Goal: Task Accomplishment & Management: Complete application form

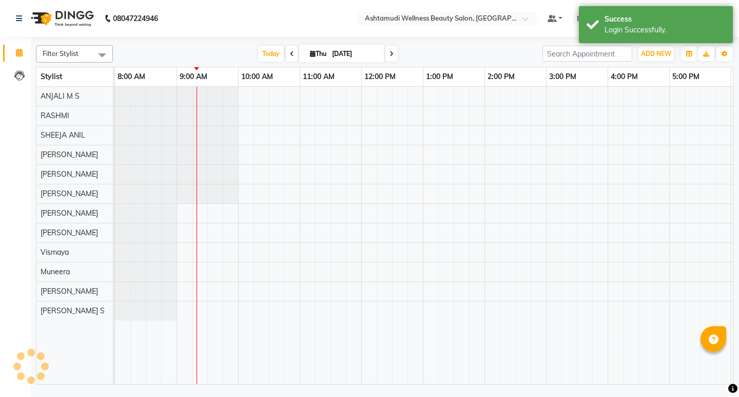
select select "en"
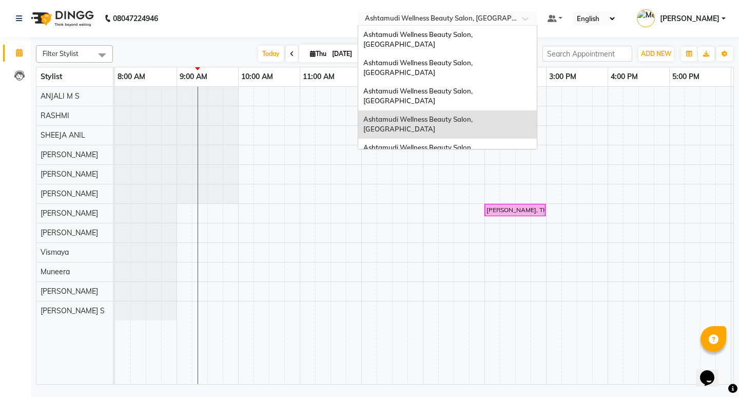
click at [535, 21] on span at bounding box center [529, 21] width 13 height 10
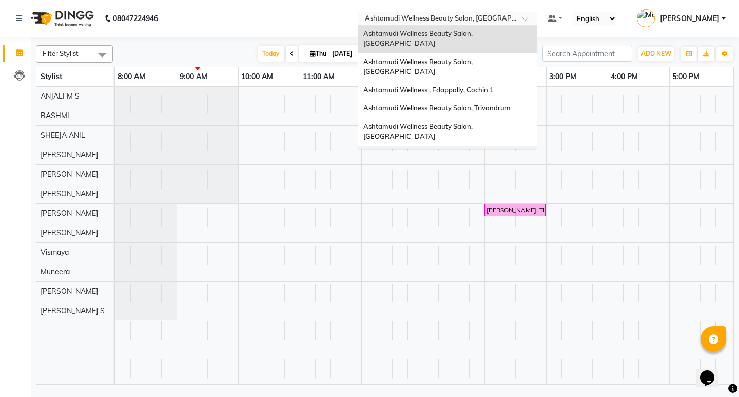
scroll to position [103, 0]
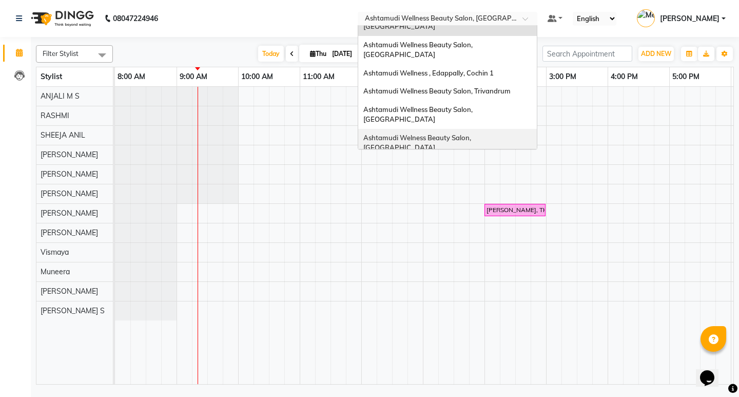
click at [473, 133] on span "Ashtamudi Welness Beauty Salon, [GEOGRAPHIC_DATA]" at bounding box center [417, 142] width 109 height 18
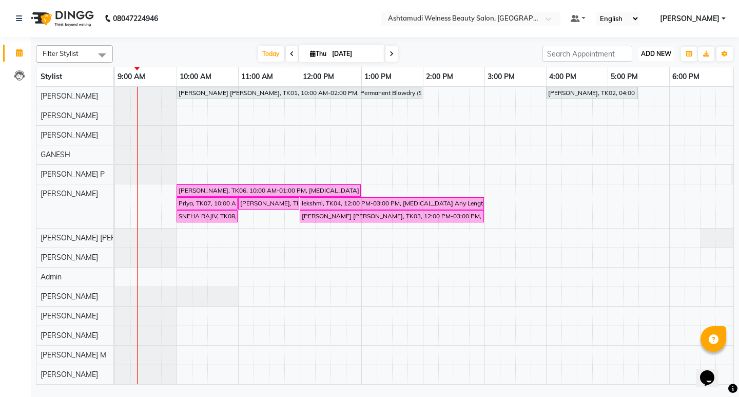
click at [665, 52] on span "ADD NEW" at bounding box center [656, 54] width 30 height 8
click at [649, 69] on button "Add Appointment" at bounding box center [632, 73] width 81 height 13
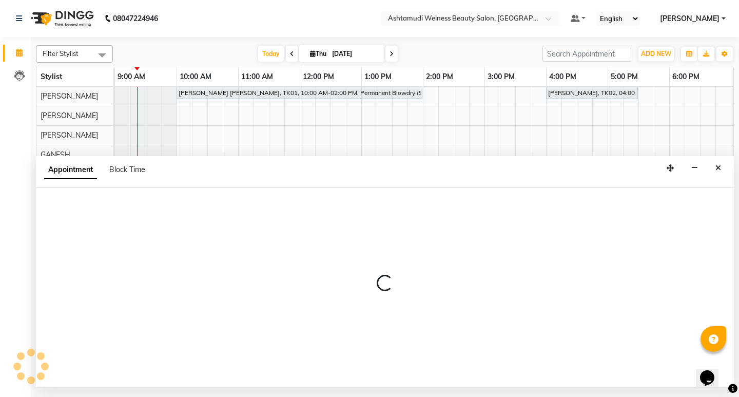
select select "600"
select select "tentative"
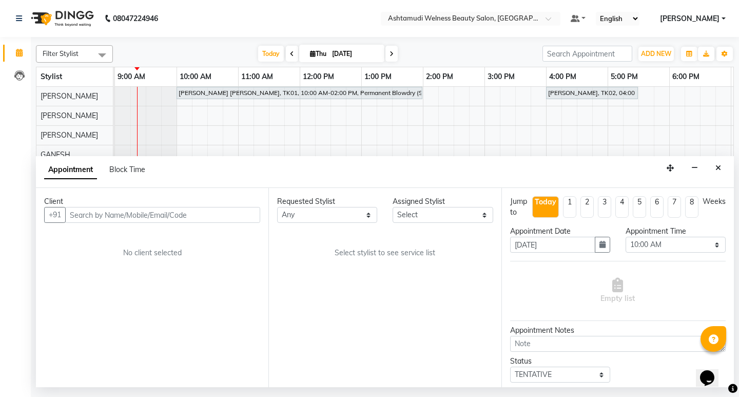
click at [164, 210] on input "text" at bounding box center [162, 215] width 195 height 16
click at [70, 214] on input "8075357612" at bounding box center [141, 215] width 152 height 16
type input "8075357612"
click at [234, 215] on span "Add Client" at bounding box center [239, 214] width 34 height 9
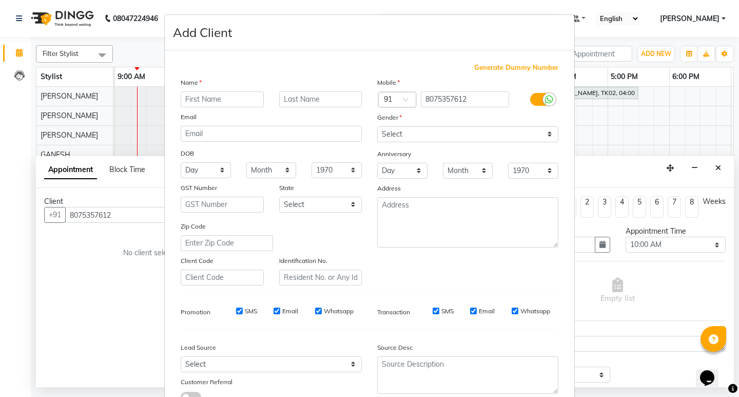
click at [200, 98] on input "text" at bounding box center [222, 99] width 83 height 16
type input "ARUNIMA"
click at [413, 134] on select "Select Male Female Other Prefer Not To Say" at bounding box center [467, 134] width 181 height 16
select select "female"
click at [377, 126] on select "Select Male Female Other Prefer Not To Say" at bounding box center [467, 134] width 181 height 16
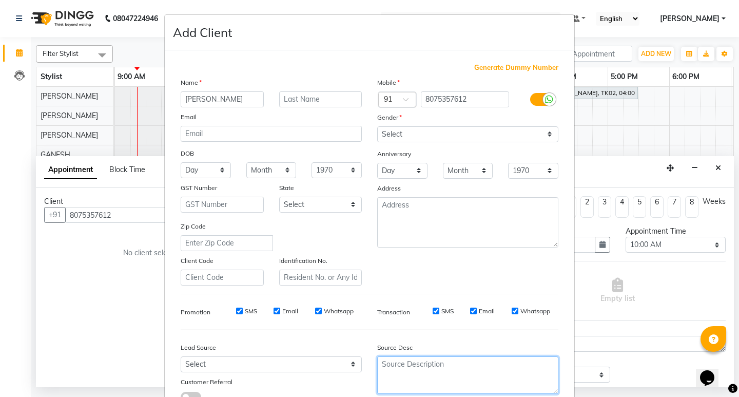
click at [402, 373] on textarea at bounding box center [467, 374] width 181 height 37
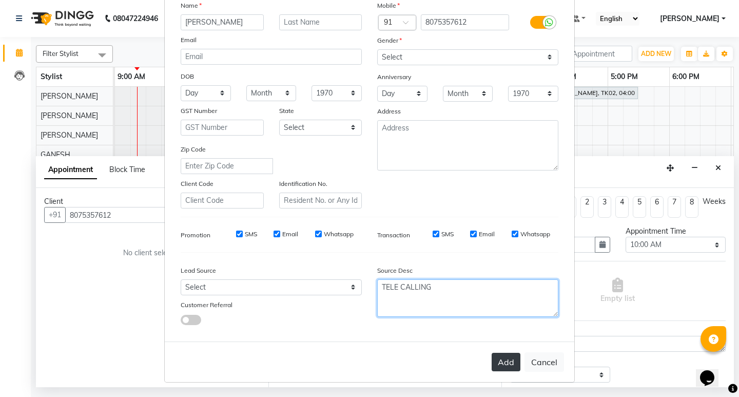
type textarea "TELE CALLING"
click at [507, 367] on button "Add" at bounding box center [506, 362] width 29 height 18
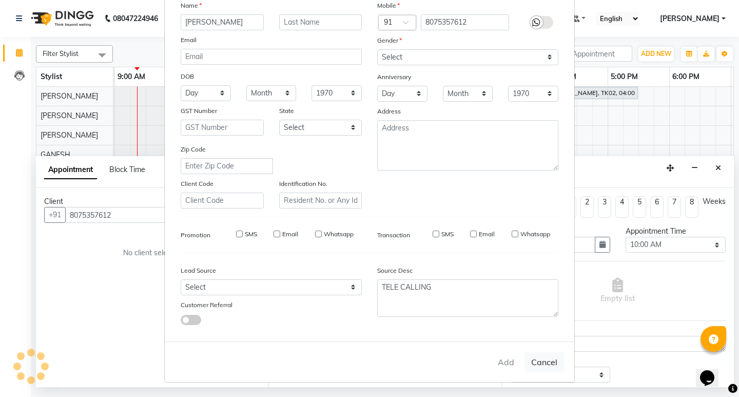
type input "80******12"
select select
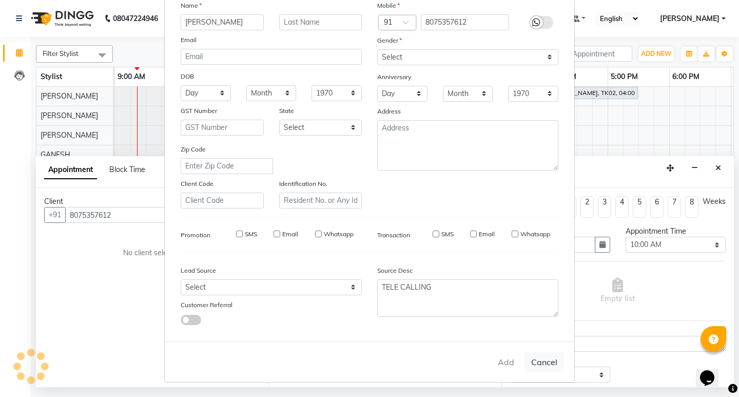
select select
checkbox input "false"
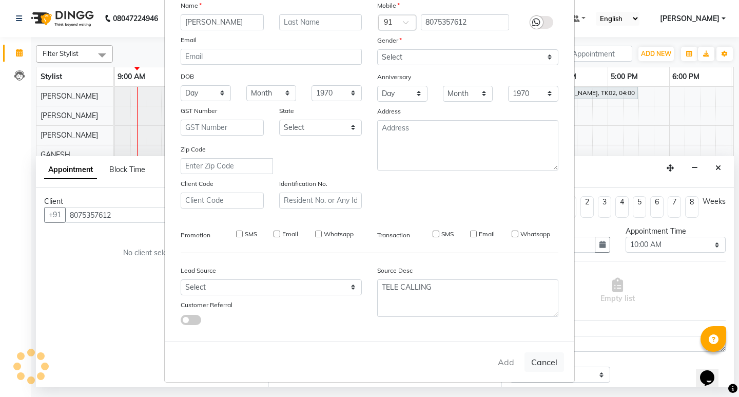
checkbox input "false"
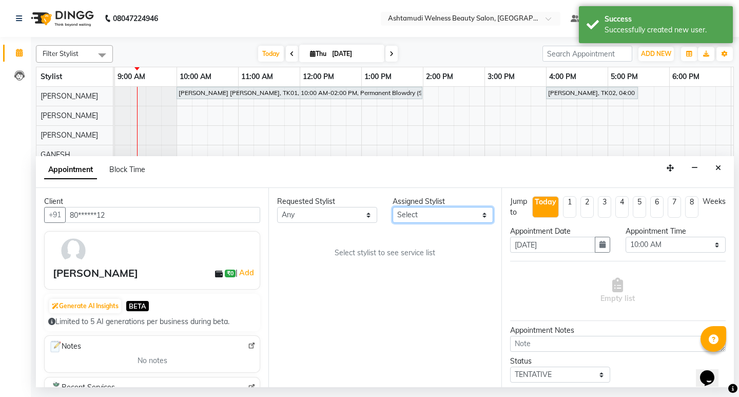
click at [439, 215] on select "Select [PERSON_NAME] Admin [PERSON_NAME] [PERSON_NAME] [PERSON_NAME] M [PERSON_…" at bounding box center [443, 215] width 100 height 16
select select "25976"
click at [393, 207] on select "Select [PERSON_NAME] Admin [PERSON_NAME] [PERSON_NAME] [PERSON_NAME] M [PERSON_…" at bounding box center [443, 215] width 100 height 16
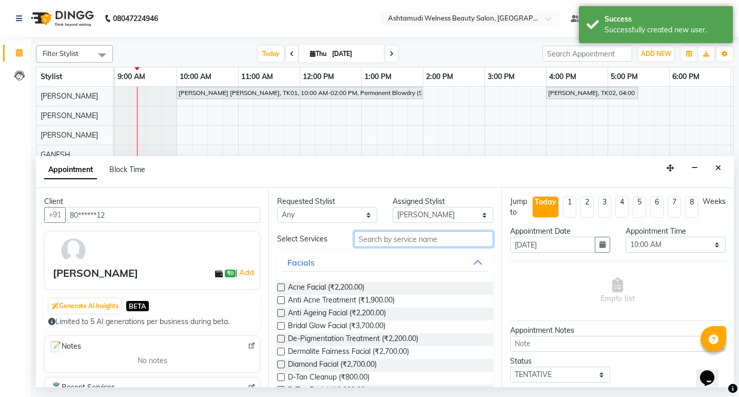
click at [425, 236] on input "text" at bounding box center [423, 239] width 139 height 16
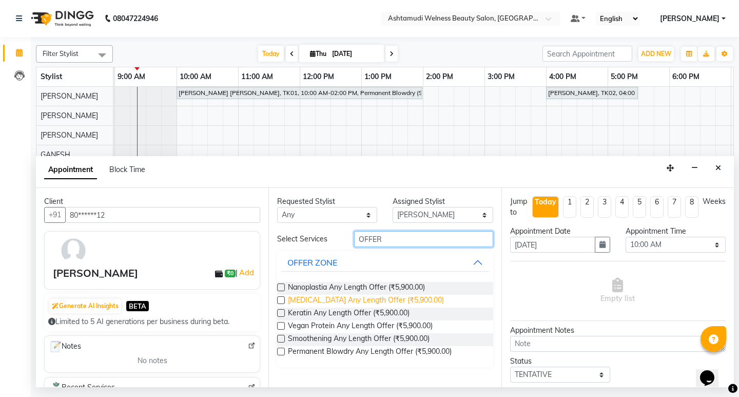
type input "OFFER"
click at [377, 298] on span "Botox Any Length Offer (₹5,900.00)" at bounding box center [366, 301] width 156 height 13
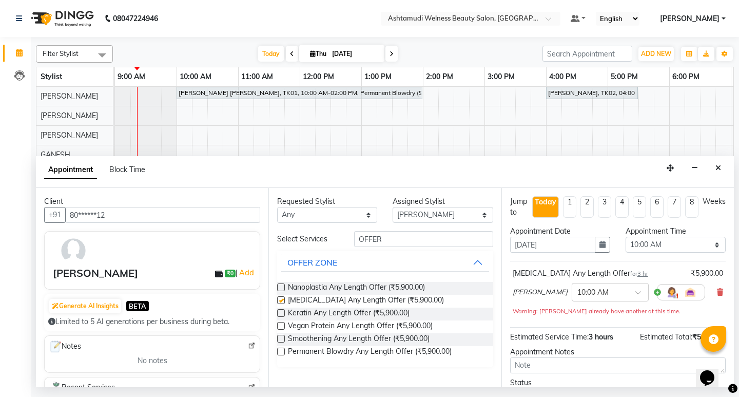
checkbox input "false"
click at [603, 245] on button "button" at bounding box center [602, 245] width 15 height 16
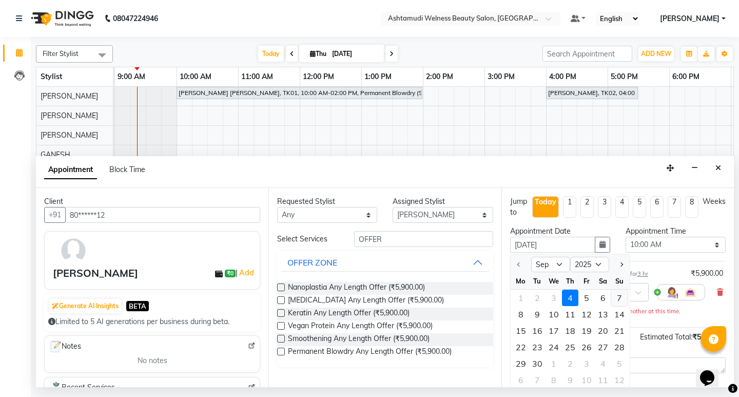
click at [620, 298] on div "7" at bounding box center [619, 298] width 16 height 16
type input "07-09-2025"
select select "600"
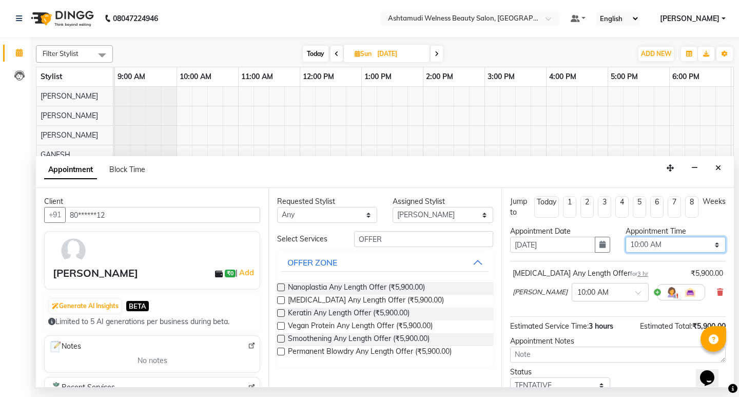
click at [670, 246] on select "Select 10:00 AM 10:15 AM 10:30 AM 10:45 AM 11:00 AM 11:15 AM 11:30 AM 11:45 AM …" at bounding box center [676, 245] width 100 height 16
click at [626, 237] on select "Select 10:00 AM 10:15 AM 10:30 AM 10:45 AM 11:00 AM 11:15 AM 11:30 AM 11:45 AM …" at bounding box center [676, 245] width 100 height 16
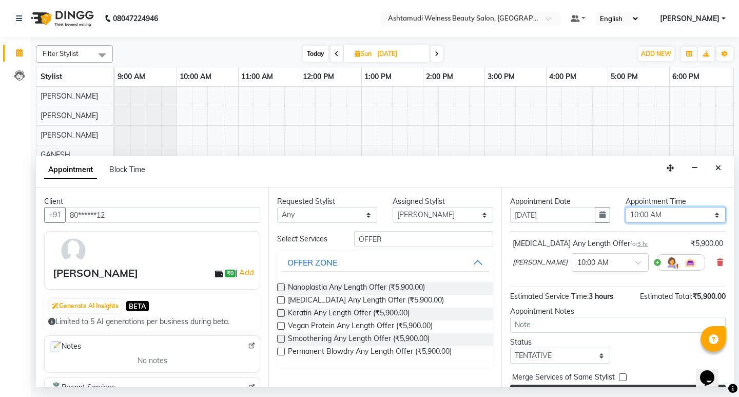
scroll to position [55, 0]
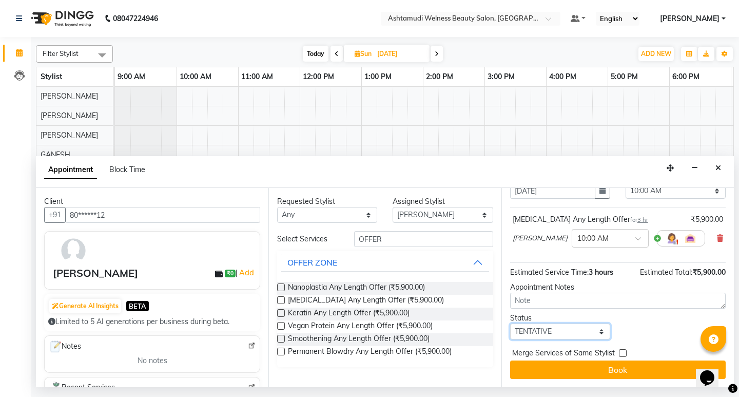
click at [576, 330] on select "Select TENTATIVE CONFIRM UPCOMING" at bounding box center [560, 331] width 100 height 16
select select "confirm booking"
click at [510, 323] on select "Select TENTATIVE CONFIRM UPCOMING" at bounding box center [560, 331] width 100 height 16
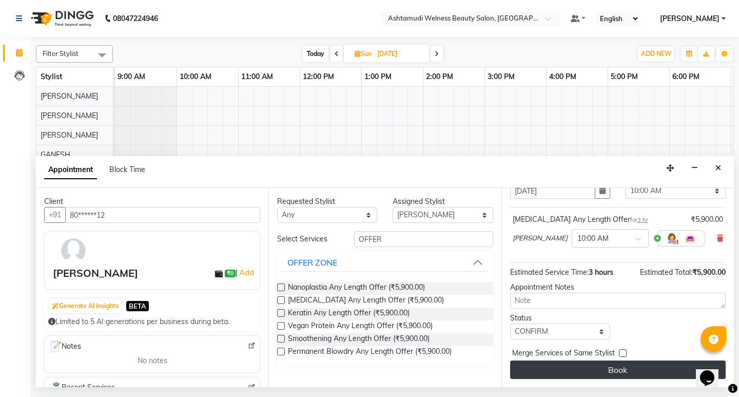
click at [631, 374] on button "Book" at bounding box center [618, 369] width 216 height 18
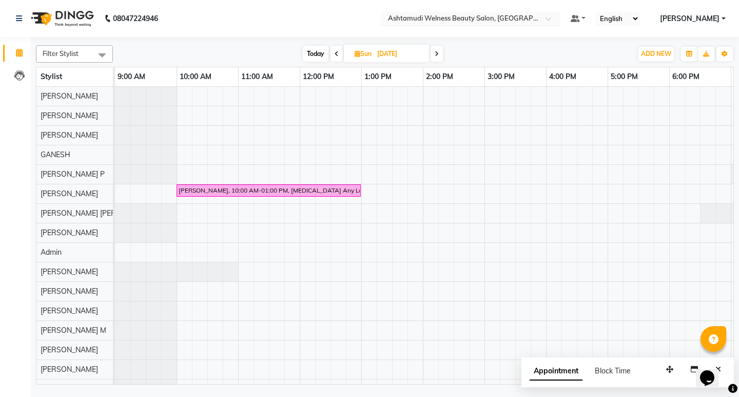
click at [559, 17] on span at bounding box center [552, 21] width 13 height 10
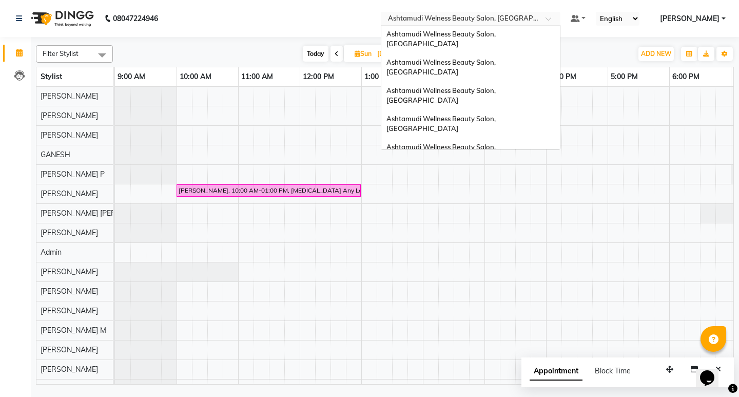
scroll to position [0, 0]
click at [497, 143] on span "Ashtamudi Wellness Beauty Salon, Kottarakkara" at bounding box center [442, 152] width 111 height 18
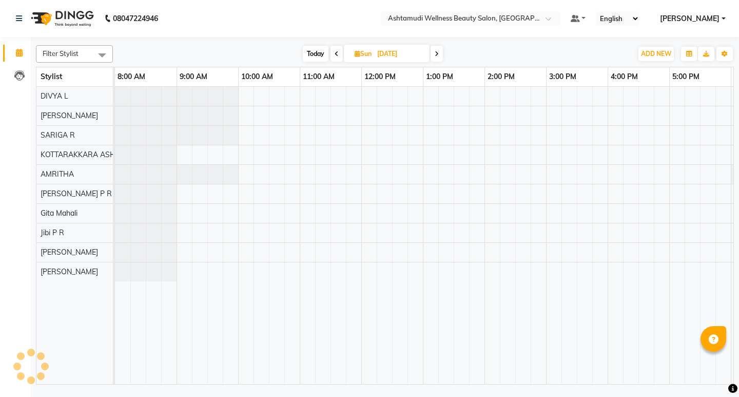
click at [394, 52] on input "07-09-2025" at bounding box center [399, 53] width 51 height 15
select select "9"
select select "2025"
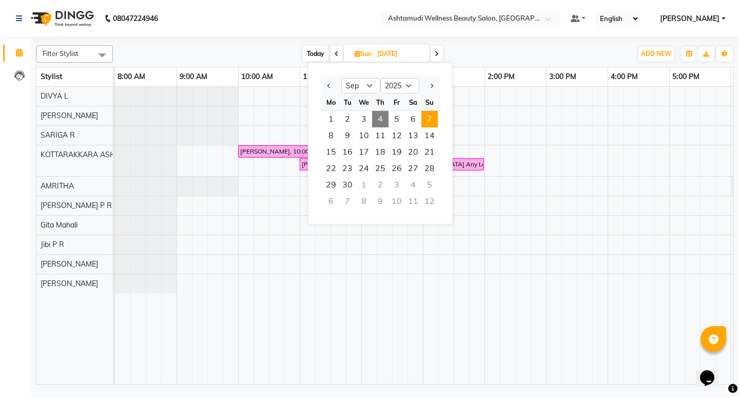
click at [379, 119] on span "4" at bounding box center [380, 119] width 16 height 16
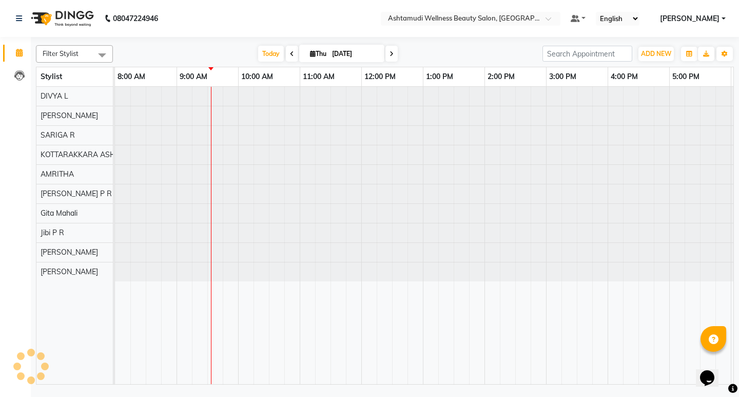
type input "[DATE]"
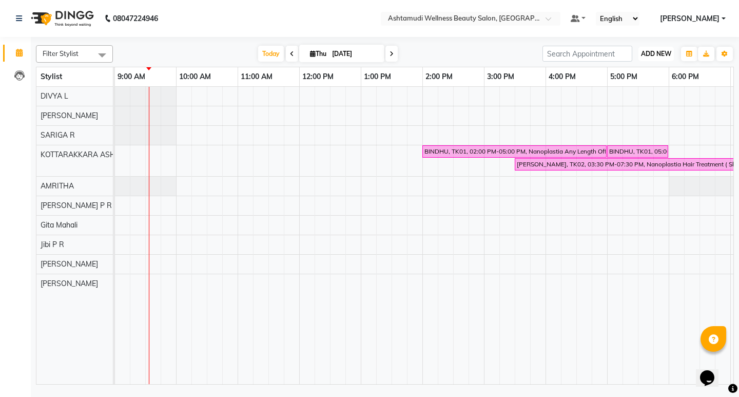
click at [654, 53] on span "ADD NEW" at bounding box center [656, 54] width 30 height 8
click at [631, 78] on button "Add Appointment" at bounding box center [632, 73] width 81 height 13
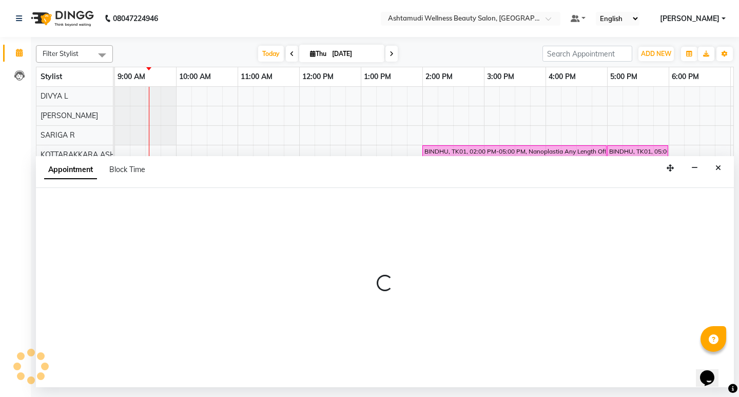
select select "540"
select select "tentative"
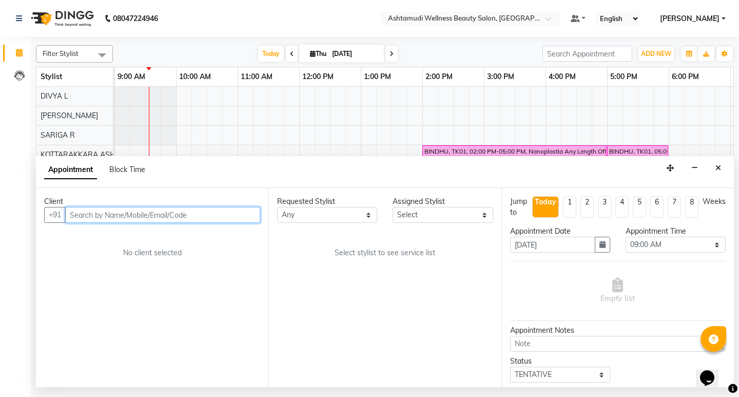
click at [137, 216] on input "text" at bounding box center [162, 215] width 195 height 16
paste input "919072307432"
click at [79, 219] on input "919072307432" at bounding box center [141, 215] width 152 height 16
type input "9072307432"
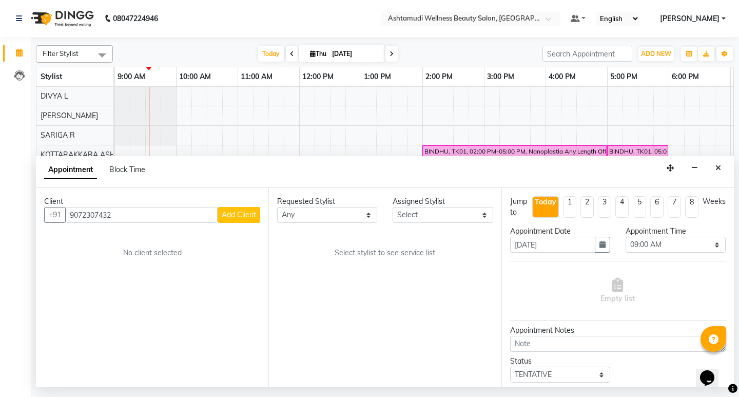
click at [244, 216] on span "Add Client" at bounding box center [239, 214] width 34 height 9
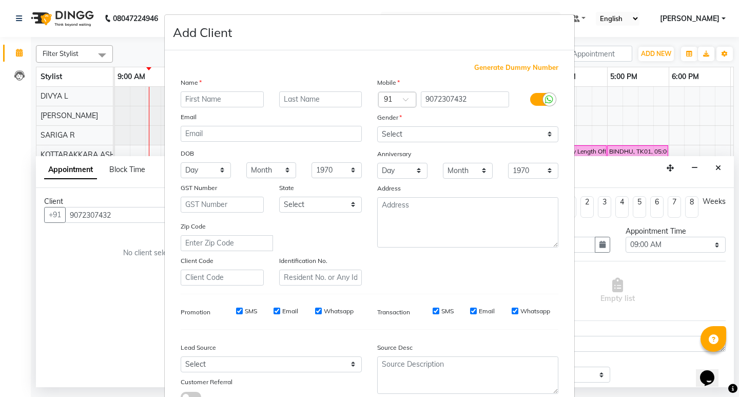
click at [214, 93] on input "text" at bounding box center [222, 99] width 83 height 16
click at [210, 104] on input "text" at bounding box center [222, 99] width 83 height 16
type input "HARITHA"
drag, startPoint x: 399, startPoint y: 132, endPoint x: 407, endPoint y: 140, distance: 10.9
click at [399, 132] on select "Select Male Female Other Prefer Not To Say" at bounding box center [467, 134] width 181 height 16
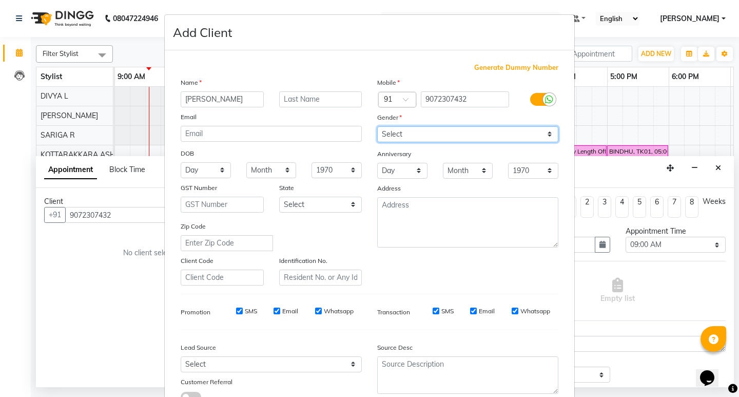
click at [377, 126] on select "Select Male Female Other Prefer Not To Say" at bounding box center [467, 134] width 181 height 16
click at [396, 137] on select "Select Male Female Other Prefer Not To Say" at bounding box center [467, 134] width 181 height 16
select select "female"
click at [377, 126] on select "Select Male Female Other Prefer Not To Say" at bounding box center [467, 134] width 181 height 16
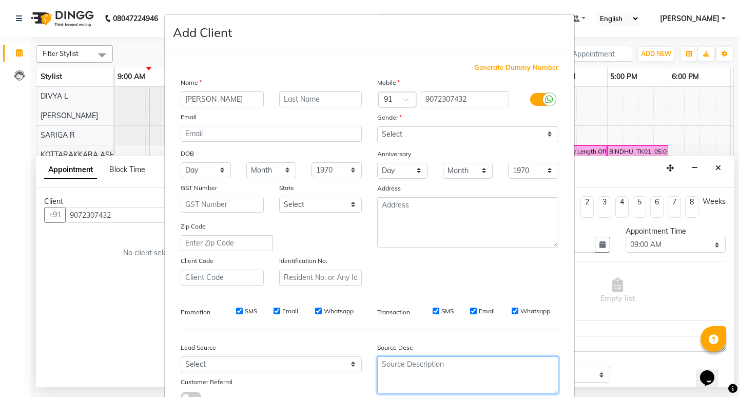
click at [415, 362] on textarea at bounding box center [467, 374] width 181 height 37
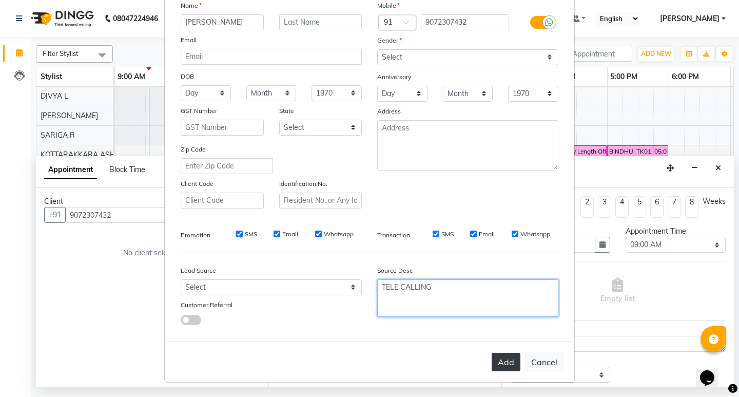
type textarea "TELE CALLING"
click at [503, 364] on button "Add" at bounding box center [506, 362] width 29 height 18
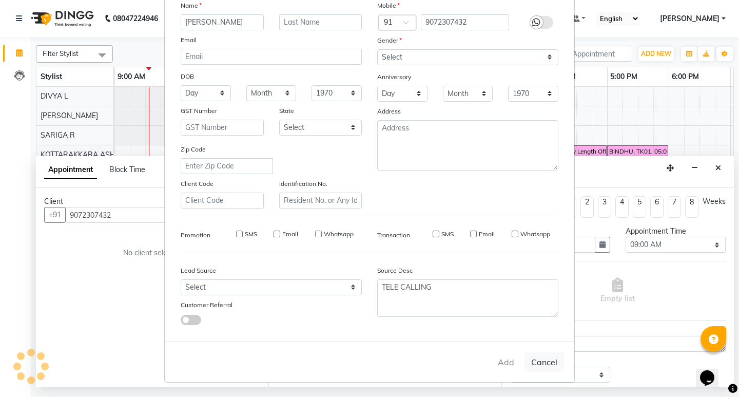
type input "90******32"
select select
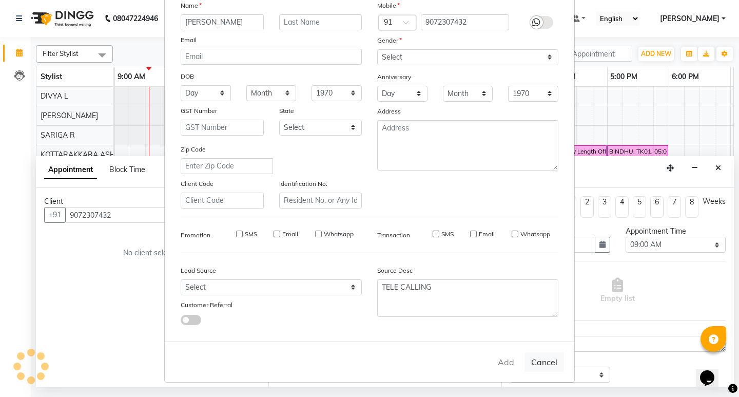
select select
checkbox input "false"
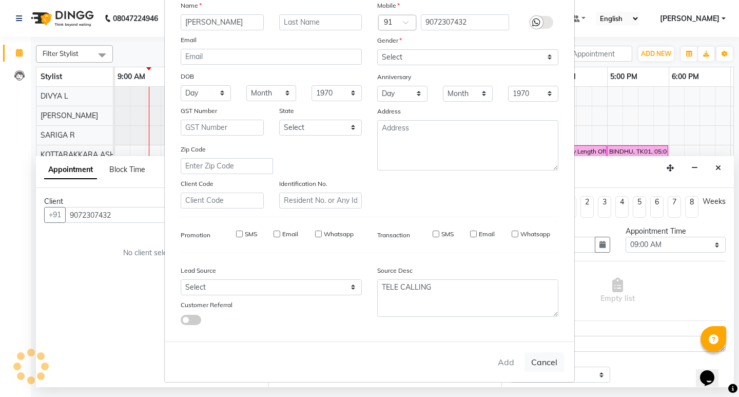
checkbox input "false"
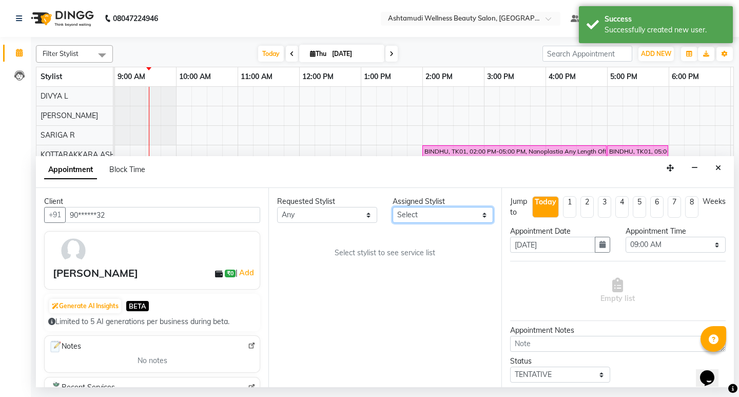
click at [429, 216] on select "Select AMRITHA DIVYA L Gita Mahali Jibi P R Karina Darjee KOTTARAKKARA ASHTAMUD…" at bounding box center [443, 215] width 100 height 16
select select "27462"
click at [393, 207] on select "Select AMRITHA DIVYA L Gita Mahali Jibi P R Karina Darjee KOTTARAKKARA ASHTAMUD…" at bounding box center [443, 215] width 100 height 16
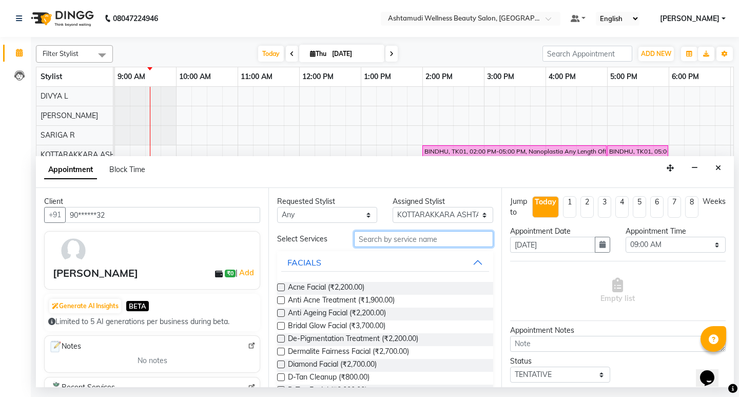
click at [375, 243] on input "text" at bounding box center [423, 239] width 139 height 16
drag, startPoint x: 399, startPoint y: 239, endPoint x: 395, endPoint y: 254, distance: 14.8
click at [399, 245] on input "text" at bounding box center [423, 239] width 139 height 16
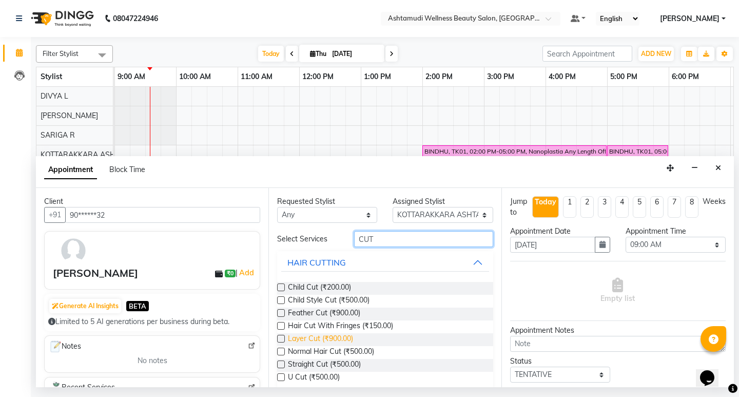
type input "CUT"
click at [352, 337] on span "Layer Cut (₹900.00)" at bounding box center [320, 339] width 65 height 13
checkbox input "false"
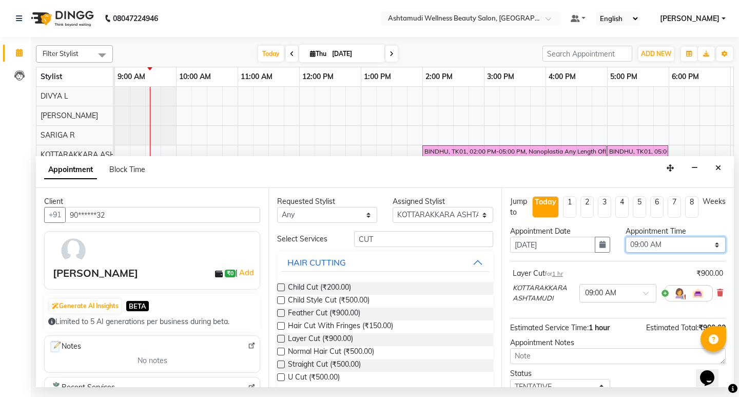
click at [655, 249] on select "Select 09:00 AM 09:15 AM 09:30 AM 09:45 AM 10:00 AM 10:15 AM 10:30 AM 10:45 AM …" at bounding box center [676, 245] width 100 height 16
select select "780"
click at [626, 237] on select "Select 09:00 AM 09:15 AM 09:30 AM 09:45 AM 10:00 AM 10:15 AM 10:30 AM 10:45 AM …" at bounding box center [676, 245] width 100 height 16
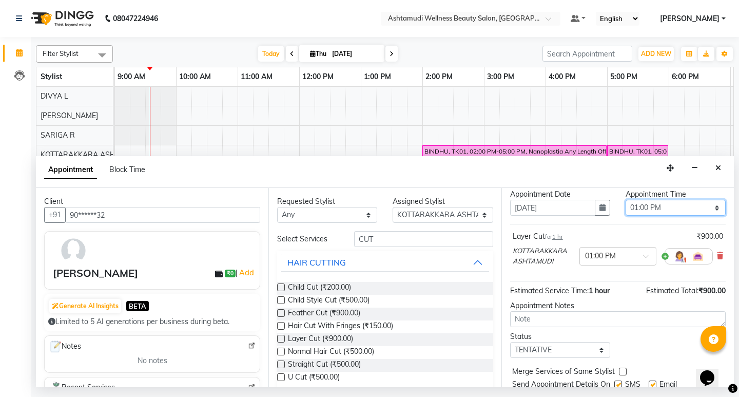
scroll to position [72, 0]
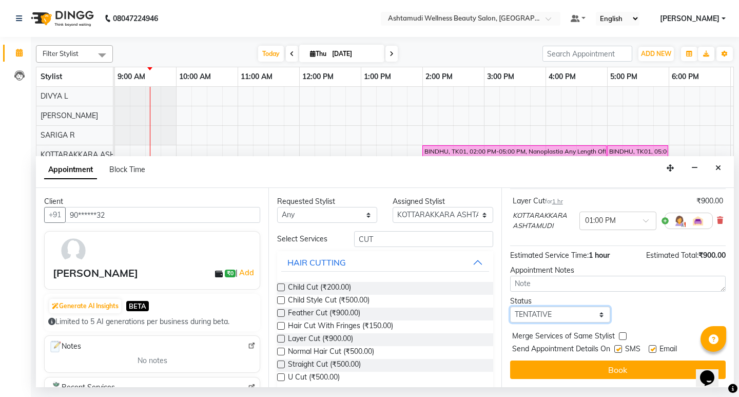
click at [564, 313] on select "Select TENTATIVE CONFIRM CHECK-IN UPCOMING" at bounding box center [560, 314] width 100 height 16
select select "confirm booking"
click at [510, 306] on select "Select TENTATIVE CONFIRM CHECK-IN UPCOMING" at bounding box center [560, 314] width 100 height 16
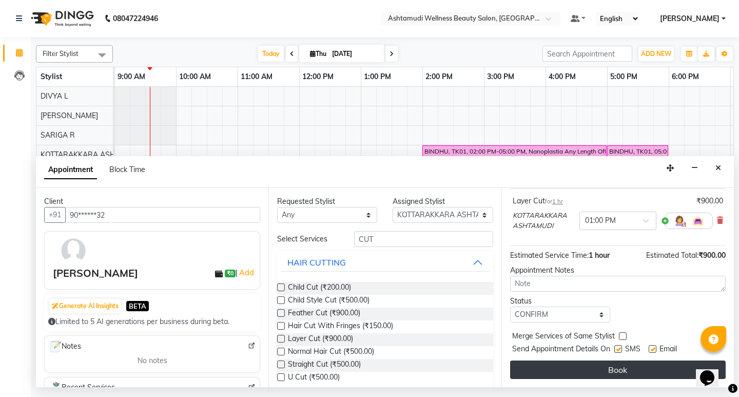
click at [624, 364] on button "Book" at bounding box center [618, 369] width 216 height 18
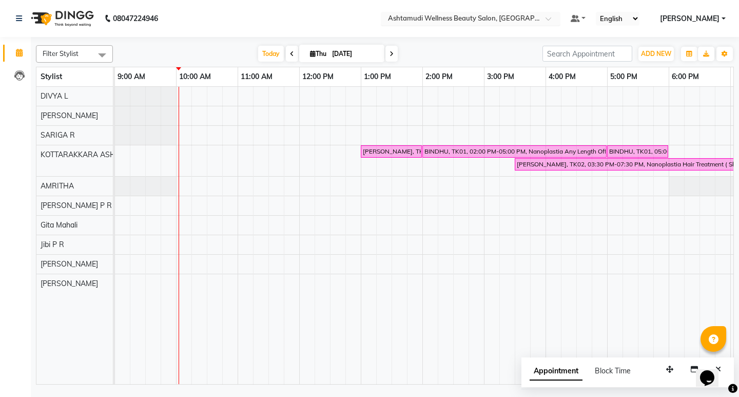
click at [535, 18] on input "text" at bounding box center [460, 19] width 149 height 10
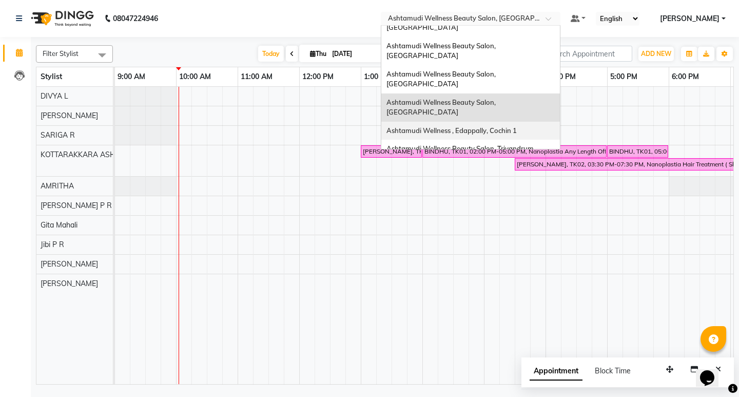
scroll to position [103, 0]
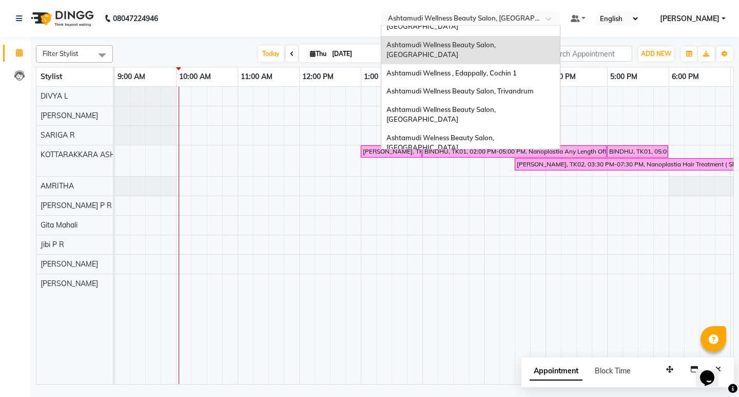
click at [528, 214] on div "Ashtamudi Wellness Beauty Salon, Calicut" at bounding box center [470, 228] width 179 height 28
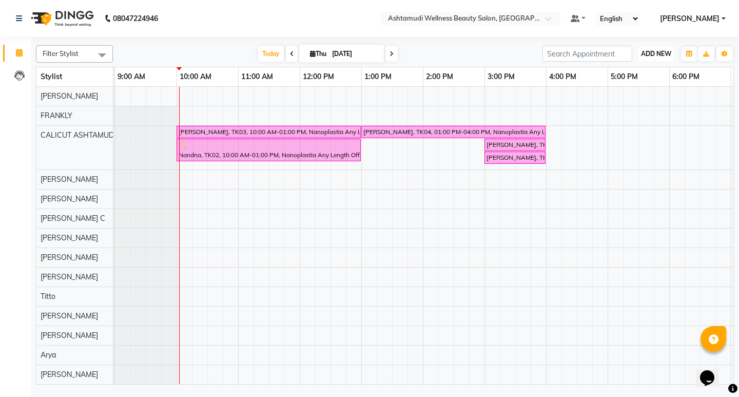
click at [644, 51] on span "ADD NEW" at bounding box center [656, 54] width 30 height 8
click at [634, 73] on button "Add Appointment" at bounding box center [632, 73] width 81 height 13
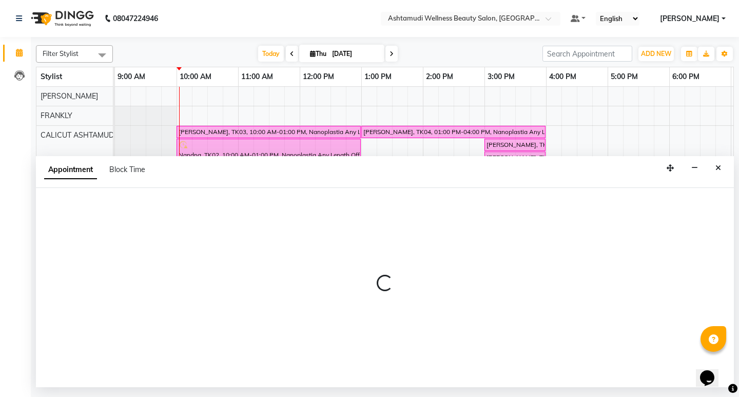
select select "600"
select select "tentative"
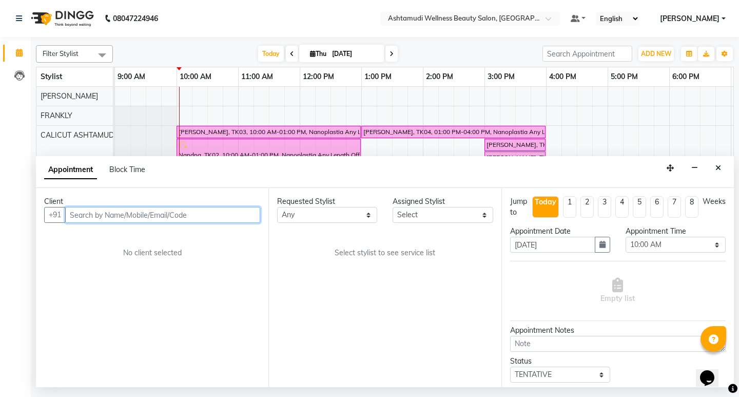
click at [189, 219] on input "text" at bounding box center [162, 215] width 195 height 16
paste input "919605243141"
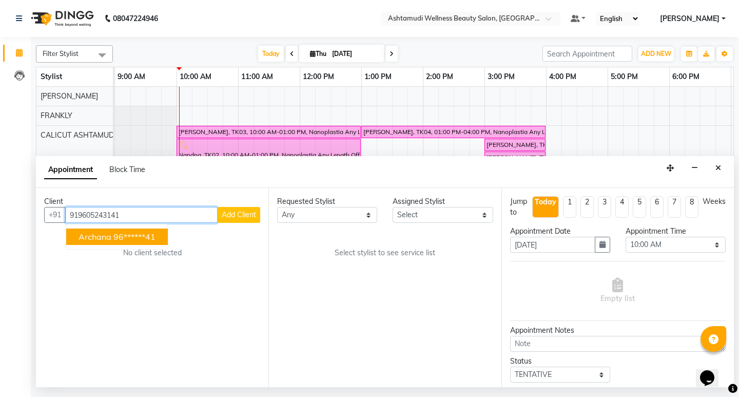
click at [97, 234] on span "Archana" at bounding box center [95, 237] width 33 height 10
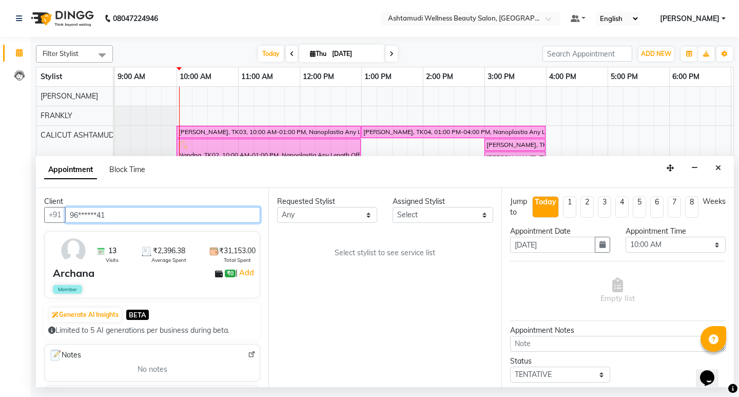
type input "96******41"
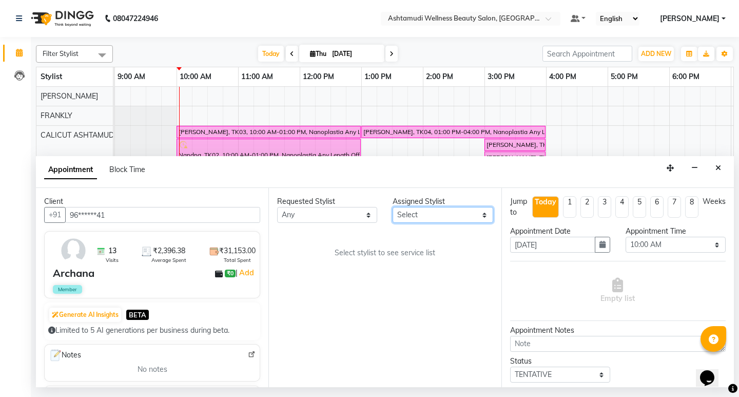
click at [431, 209] on select "Select Amala George AMBILI C ANJANA DAS ANKITHA Arya CALICUT ASHTAMUDI FRANKLY …" at bounding box center [443, 215] width 100 height 16
select select "27314"
click at [393, 207] on select "Select Amala George AMBILI C ANJANA DAS ANKITHA Arya CALICUT ASHTAMUDI FRANKLY …" at bounding box center [443, 215] width 100 height 16
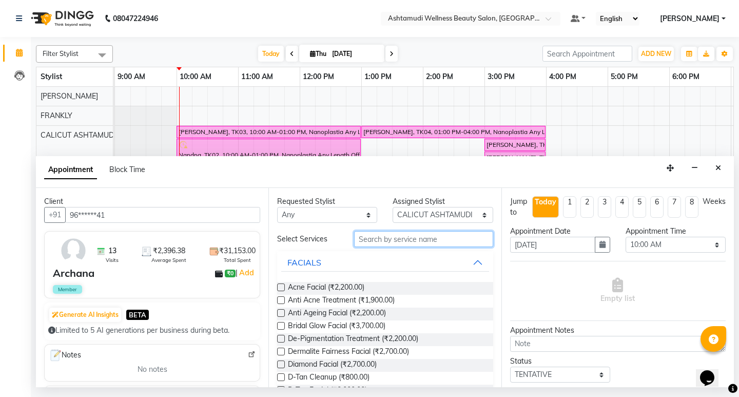
click at [389, 235] on input "text" at bounding box center [423, 239] width 139 height 16
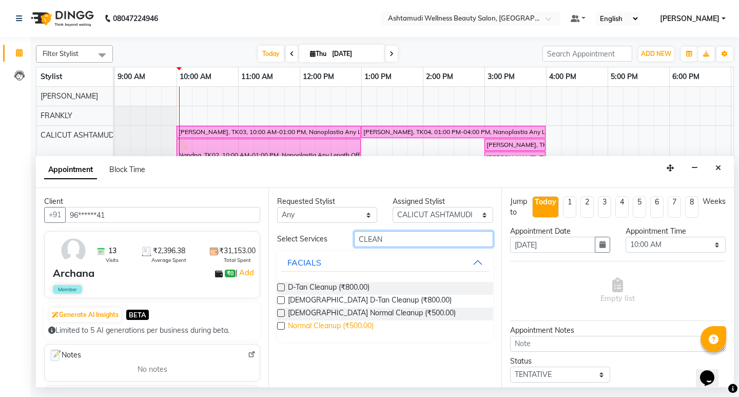
type input "CLEAN"
click at [328, 325] on span "Normal Cleanup (₹500.00)" at bounding box center [331, 326] width 86 height 13
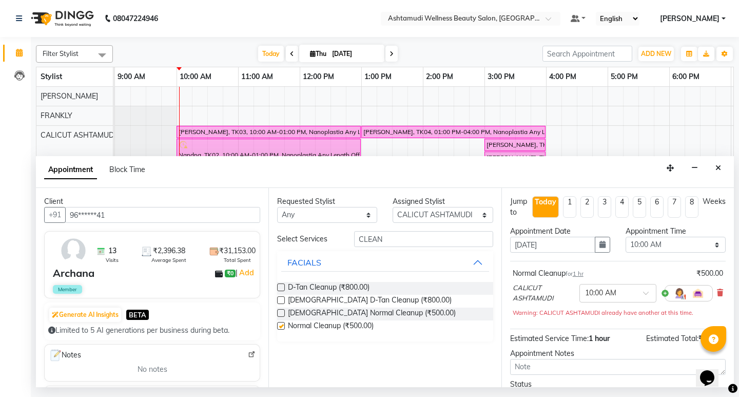
checkbox input "false"
drag, startPoint x: 389, startPoint y: 238, endPoint x: 340, endPoint y: 240, distance: 48.8
click at [340, 240] on div "Select Services CLEAN" at bounding box center [385, 239] width 231 height 16
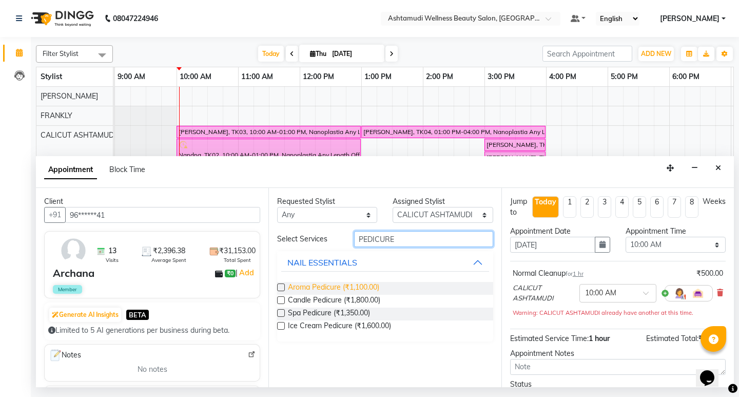
type input "PEDICURE"
click at [328, 290] on span "Aroma Pedicure (₹1,100.00)" at bounding box center [333, 288] width 91 height 13
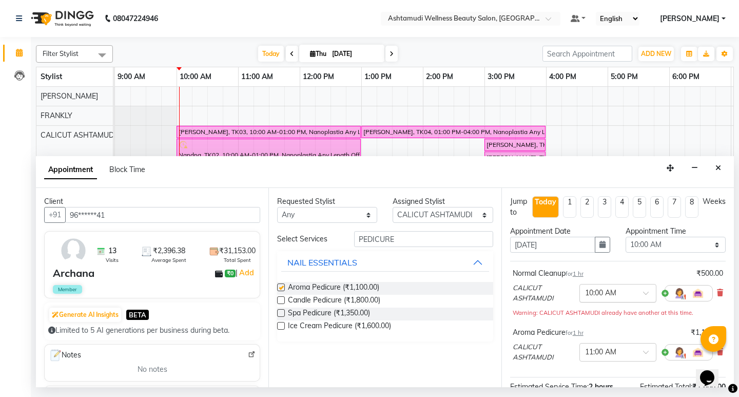
checkbox input "false"
click at [674, 242] on select "Select 10:00 AM 10:15 AM 10:30 AM 10:45 AM 11:00 AM 11:15 AM 11:30 AM 11:45 AM …" at bounding box center [676, 245] width 100 height 16
select select "630"
click at [626, 237] on select "Select 10:00 AM 10:15 AM 10:30 AM 10:45 AM 11:00 AM 11:15 AM 11:30 AM 11:45 AM …" at bounding box center [676, 245] width 100 height 16
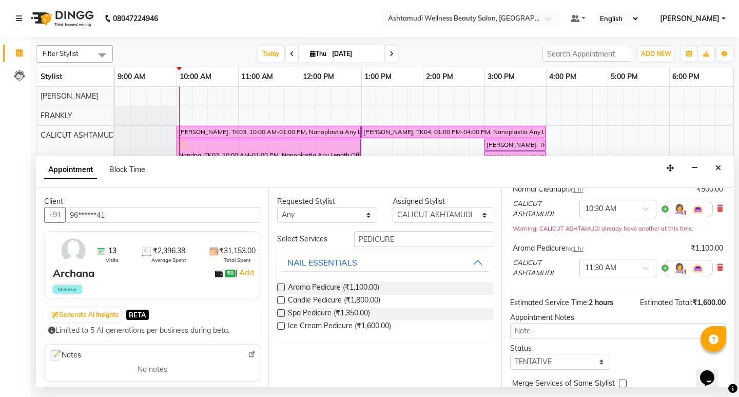
scroll to position [131, 0]
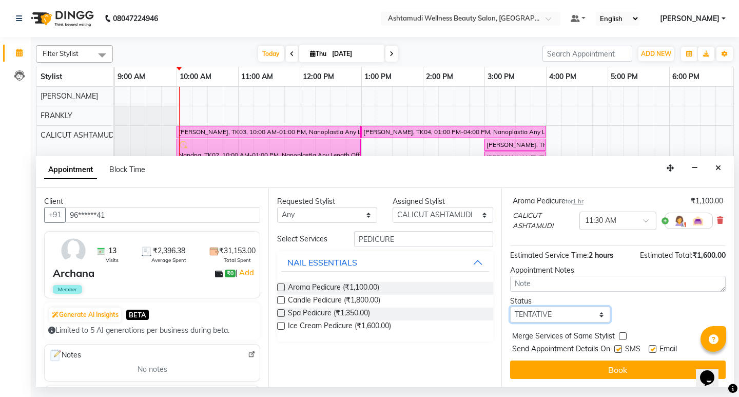
click at [593, 319] on select "Select TENTATIVE CONFIRM CHECK-IN UPCOMING" at bounding box center [560, 314] width 100 height 16
select select "check-in"
click at [510, 306] on select "Select TENTATIVE CONFIRM CHECK-IN UPCOMING" at bounding box center [560, 314] width 100 height 16
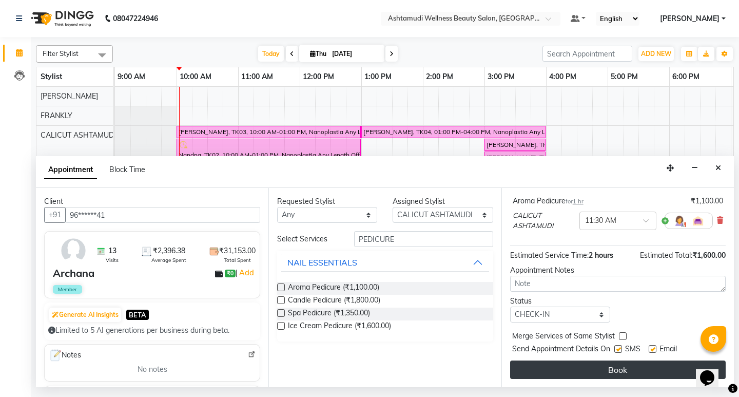
click at [638, 371] on button "Book" at bounding box center [618, 369] width 216 height 18
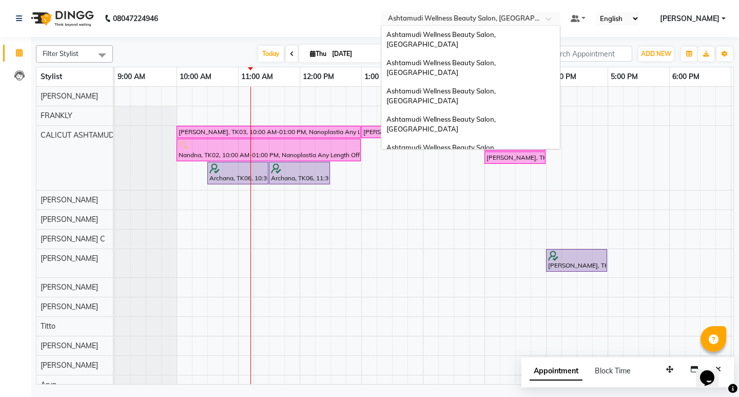
click at [561, 23] on div at bounding box center [471, 19] width 180 height 10
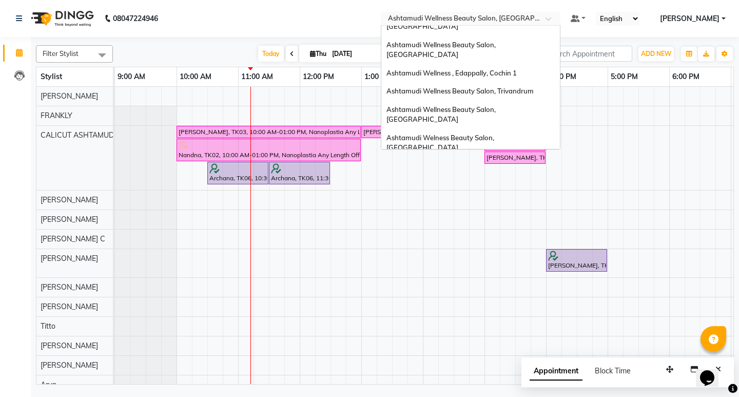
scroll to position [57, 0]
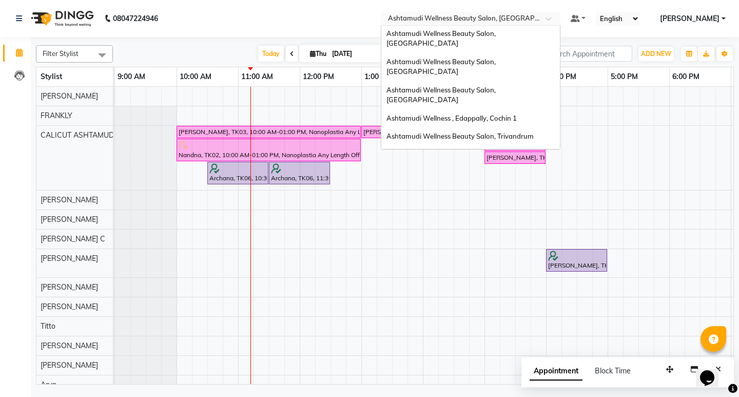
click at [543, 174] on div "Ashtamudi Welness Beauty Salon, [GEOGRAPHIC_DATA]" at bounding box center [470, 188] width 179 height 28
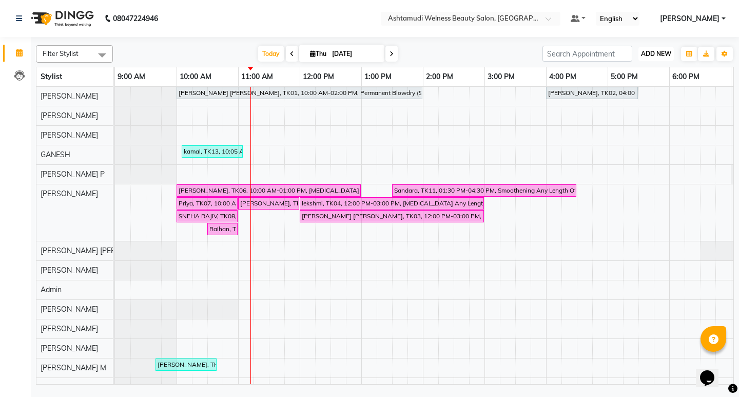
click at [660, 54] on span "ADD NEW" at bounding box center [656, 54] width 30 height 8
click at [633, 73] on button "Add Appointment" at bounding box center [632, 73] width 81 height 13
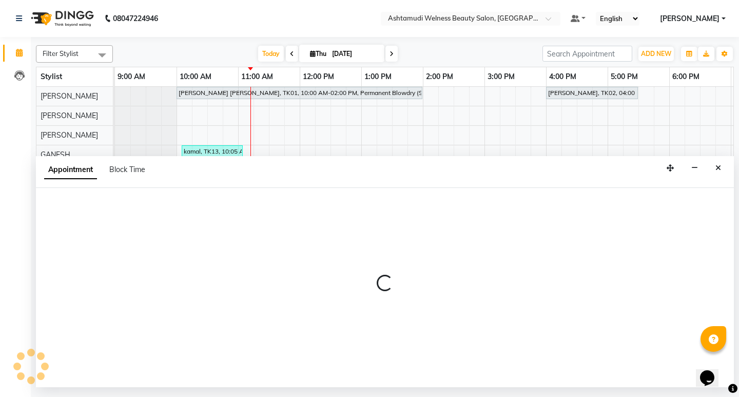
select select "600"
select select "tentative"
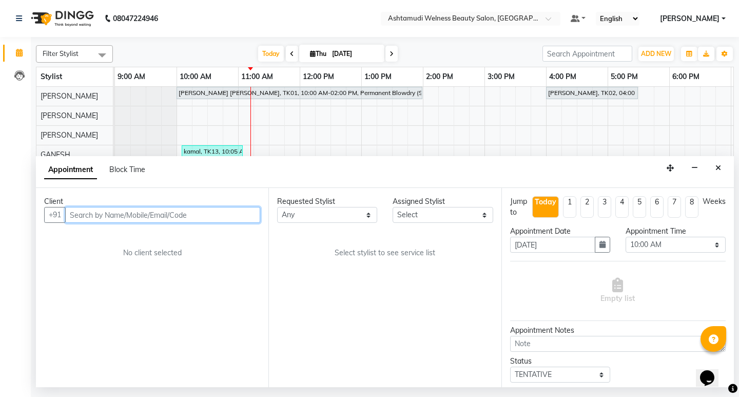
click at [204, 208] on input "text" at bounding box center [162, 215] width 195 height 16
paste input "9961184823"
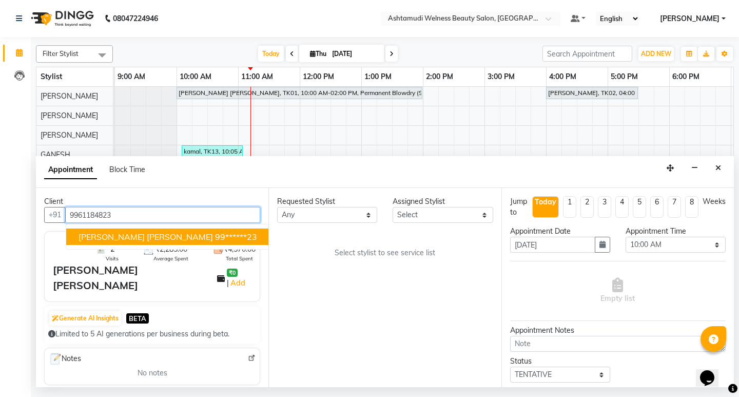
type input "9961184823"
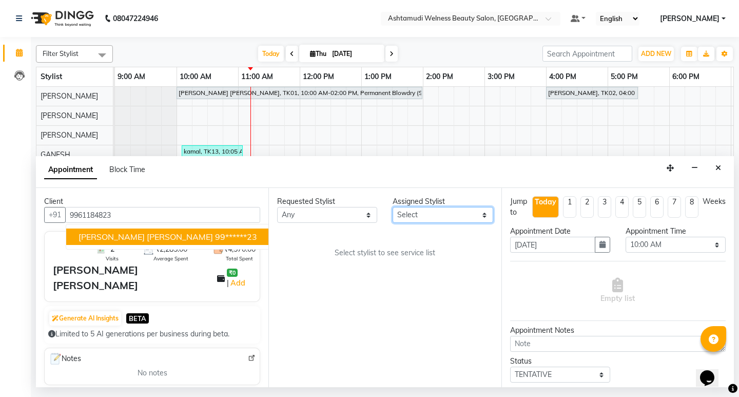
drag, startPoint x: 474, startPoint y: 215, endPoint x: 463, endPoint y: 215, distance: 11.8
click at [474, 215] on select "Select [PERSON_NAME] Admin [PERSON_NAME] [PERSON_NAME] [PERSON_NAME] M [PERSON_…" at bounding box center [443, 215] width 100 height 16
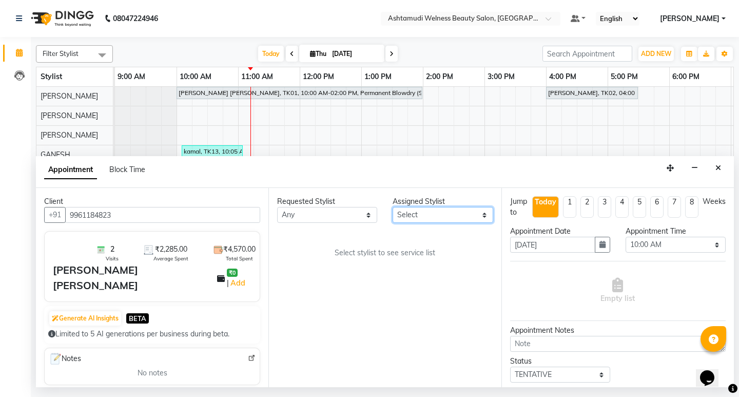
select select "25976"
click at [393, 207] on select "Select [PERSON_NAME] Admin [PERSON_NAME] [PERSON_NAME] [PERSON_NAME] M [PERSON_…" at bounding box center [443, 215] width 100 height 16
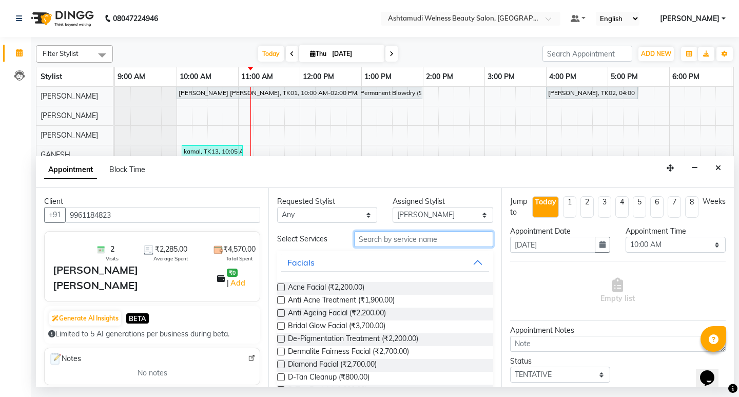
click at [391, 238] on input "text" at bounding box center [423, 239] width 139 height 16
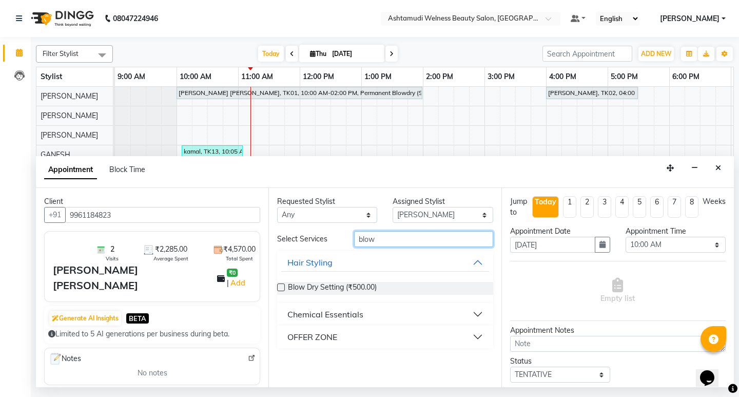
type input "blow"
click at [345, 314] on div "Chemical Essentials" at bounding box center [325, 314] width 76 height 12
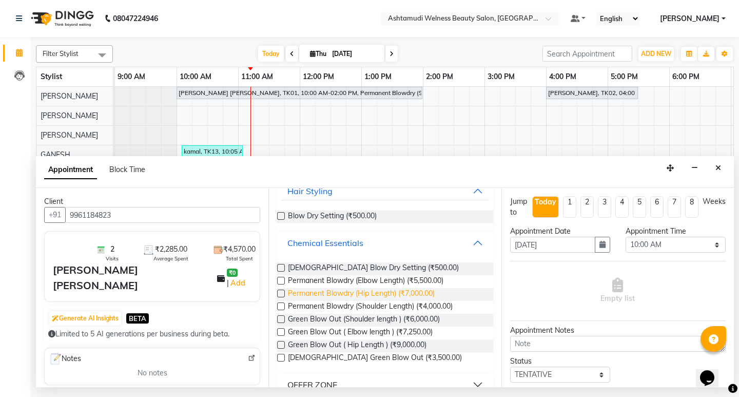
scroll to position [88, 0]
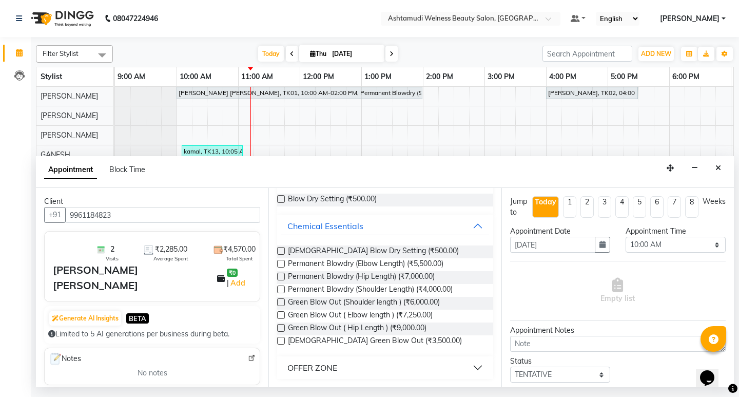
drag, startPoint x: 338, startPoint y: 366, endPoint x: 350, endPoint y: 353, distance: 17.4
click at [337, 366] on div "OFFER ZONE" at bounding box center [312, 367] width 50 height 12
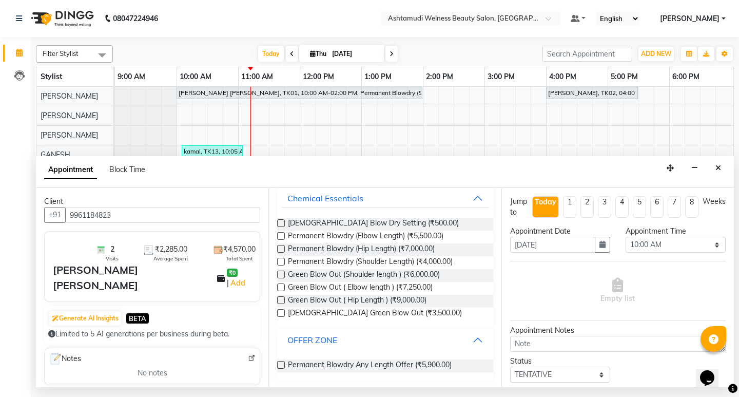
scroll to position [118, 0]
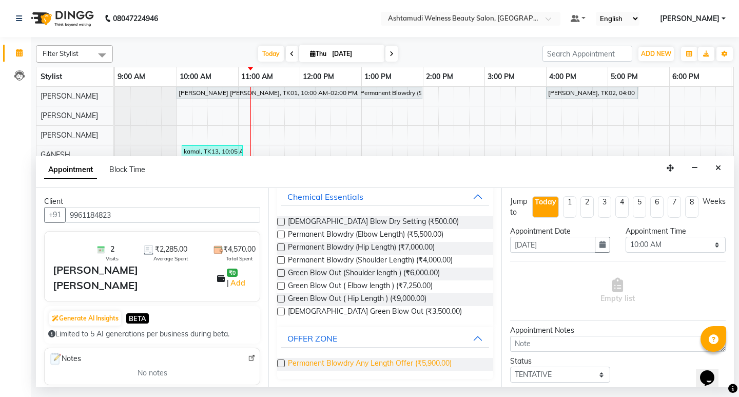
click at [377, 364] on span "Permanent Blowdry Any Length Offer (₹5,900.00)" at bounding box center [370, 364] width 164 height 13
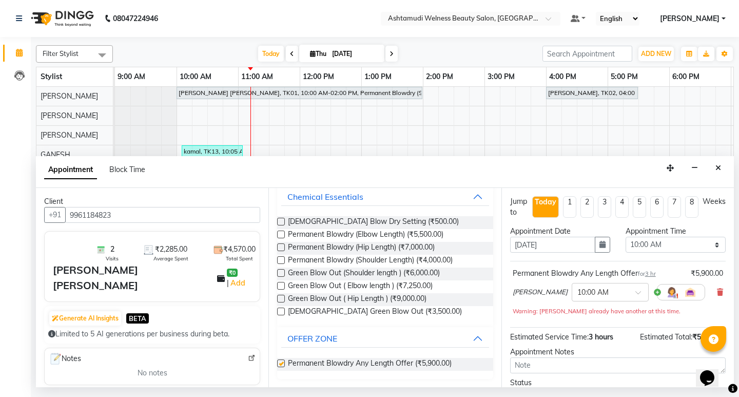
checkbox input "false"
click at [666, 244] on select "Select 10:00 AM 10:15 AM 10:30 AM 10:45 AM 11:00 AM 11:15 AM 11:30 AM 11:45 AM …" at bounding box center [676, 245] width 100 height 16
click at [580, 170] on div "Appointment Block Time" at bounding box center [385, 172] width 698 height 32
click at [716, 167] on icon "Close" at bounding box center [719, 167] width 6 height 7
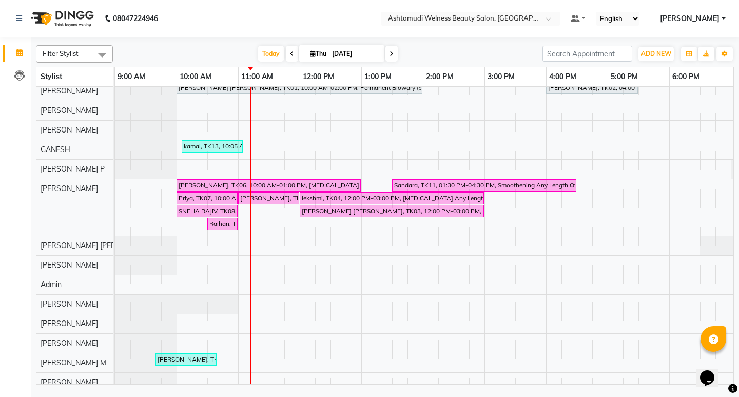
scroll to position [0, 0]
